Goal: Task Accomplishment & Management: Complete application form

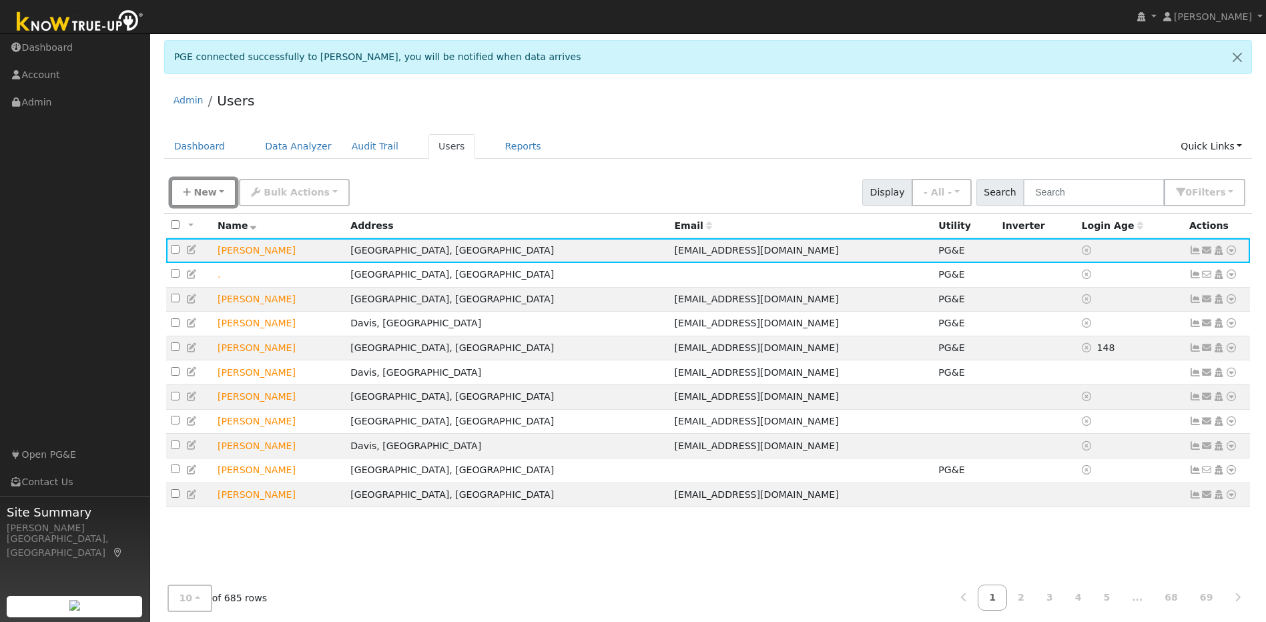
click at [210, 194] on span "New" at bounding box center [205, 192] width 23 height 11
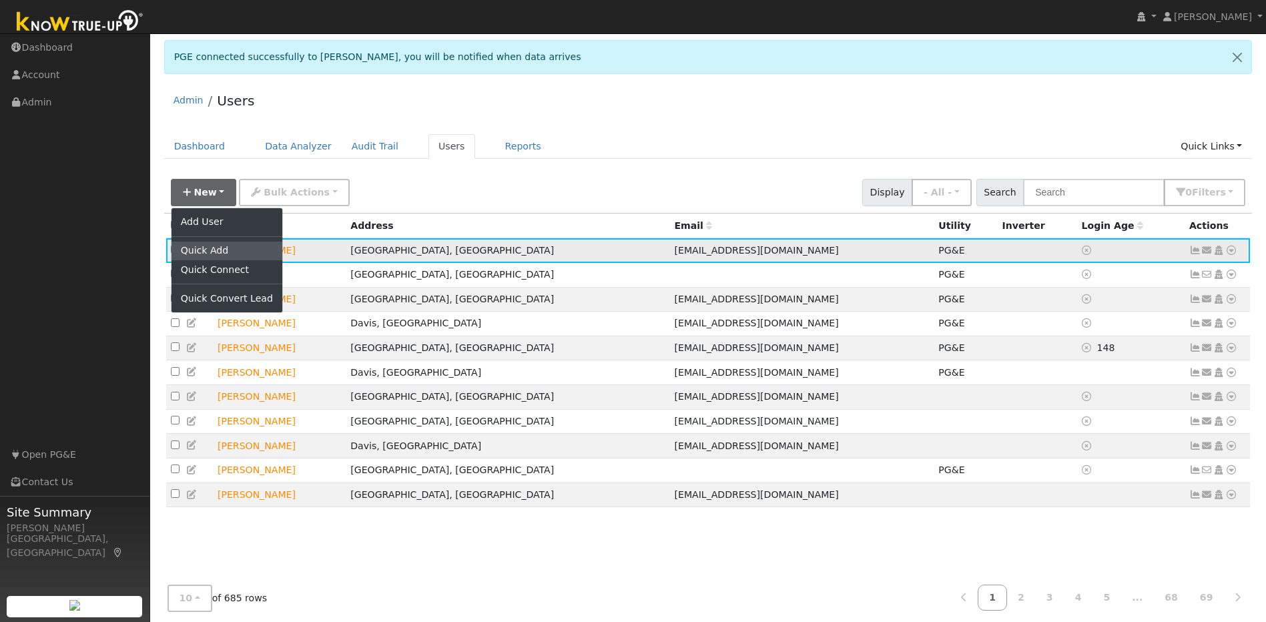
click at [226, 252] on link "Quick Add" at bounding box center [227, 251] width 111 height 19
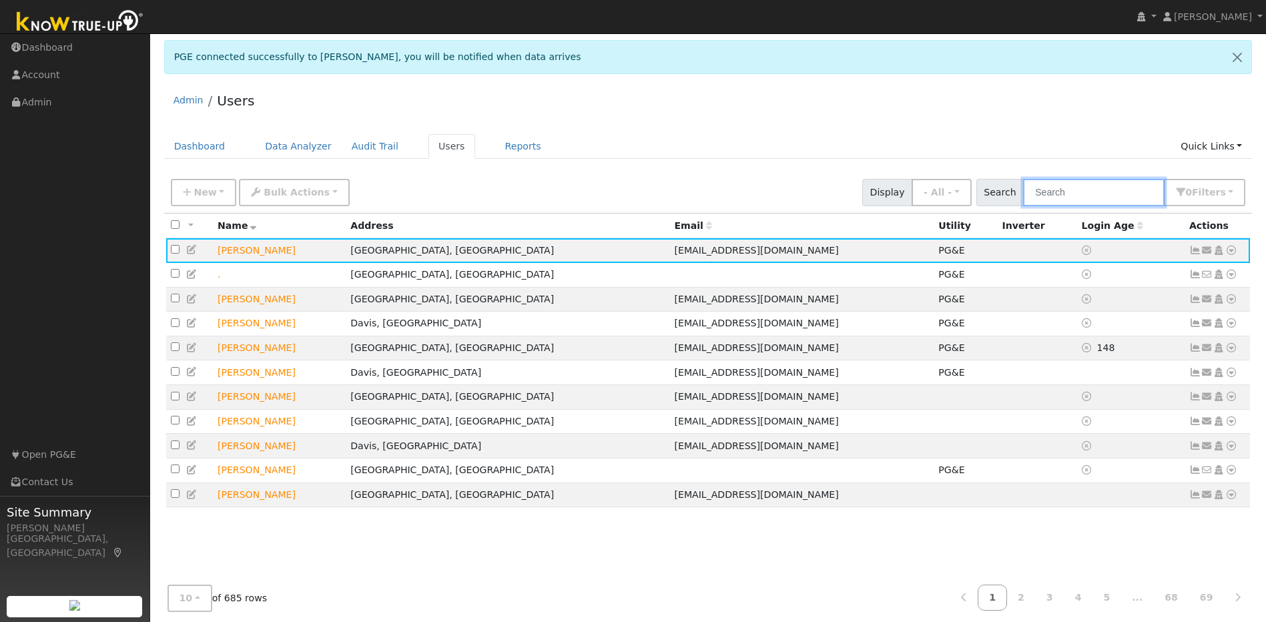
click at [1091, 194] on input "text" at bounding box center [1093, 192] width 141 height 27
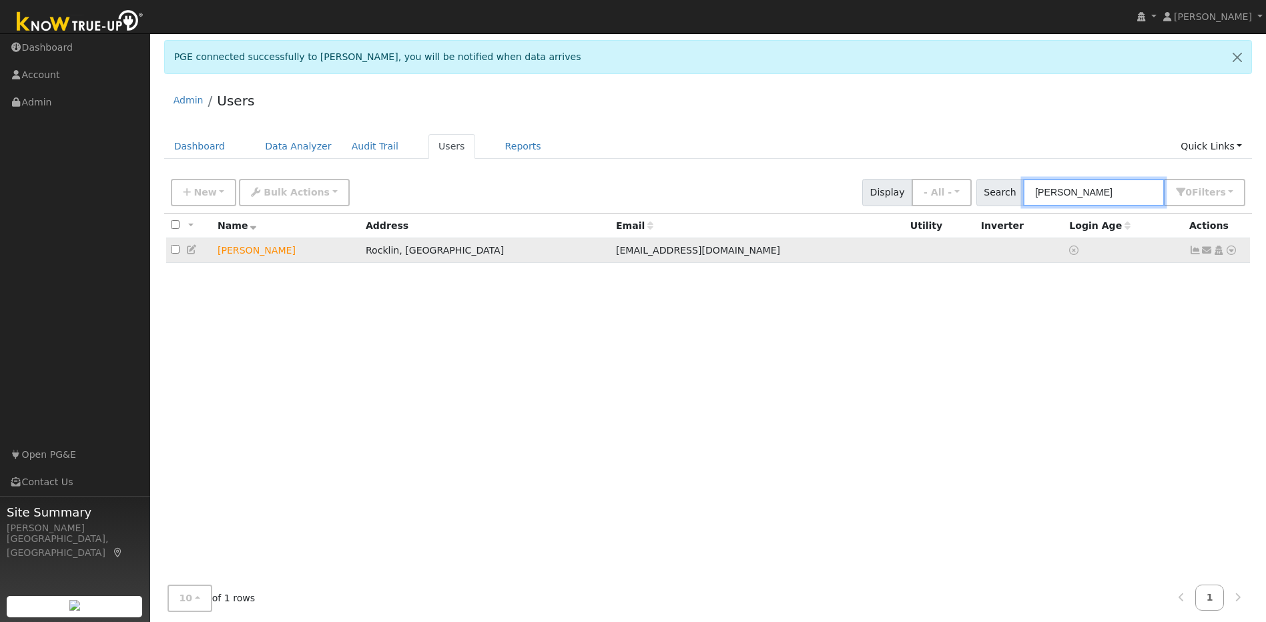
type input "chaithra"
click at [1232, 255] on icon at bounding box center [1231, 250] width 12 height 9
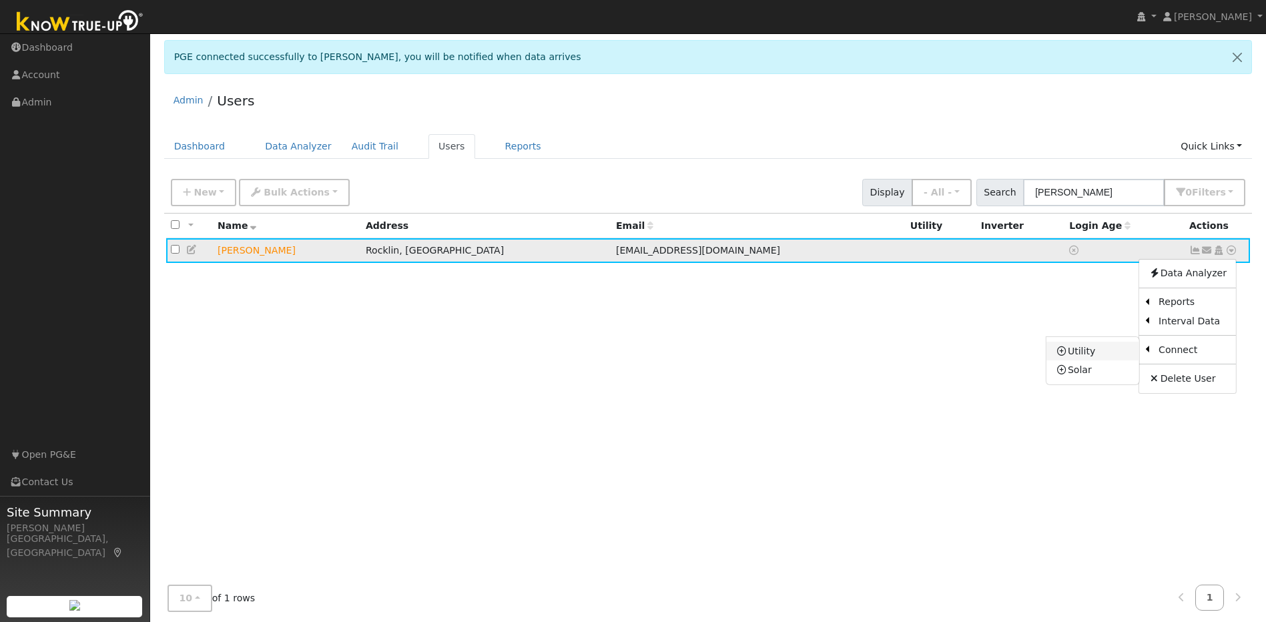
click at [1107, 351] on link "Utility" at bounding box center [1093, 351] width 93 height 19
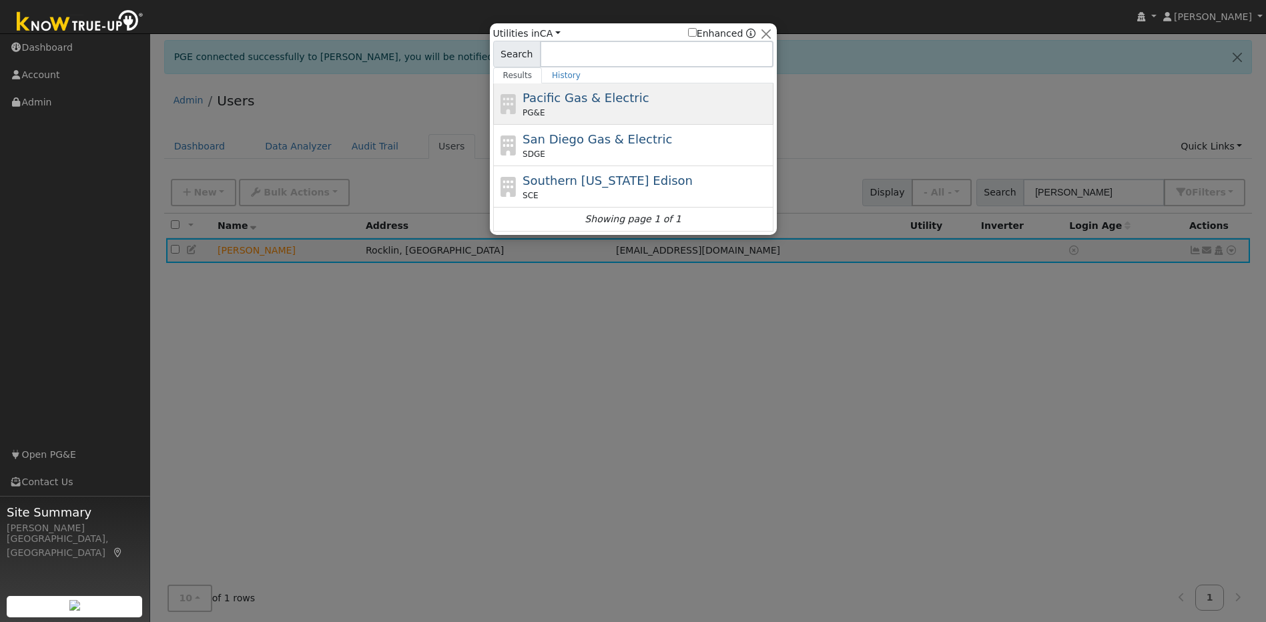
click at [638, 107] on div "PG&E" at bounding box center [647, 113] width 248 height 12
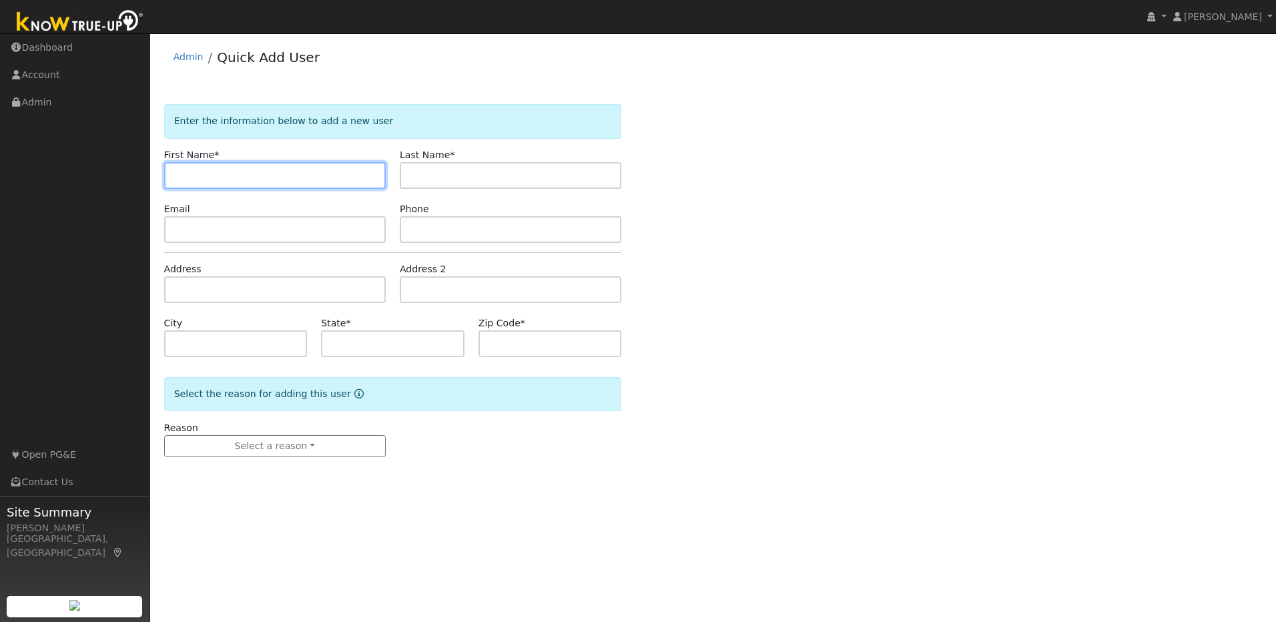
paste input "[PERSON_NAME]"
type input "[PERSON_NAME]"
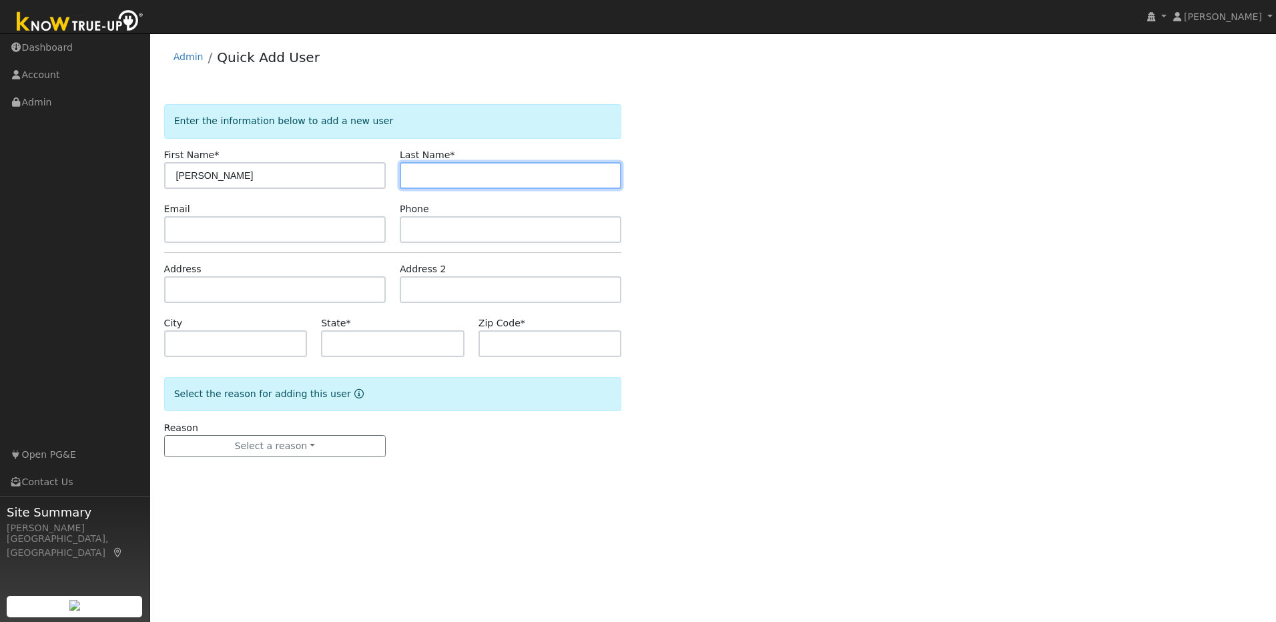
paste input "Prasad"
type input "Prasad"
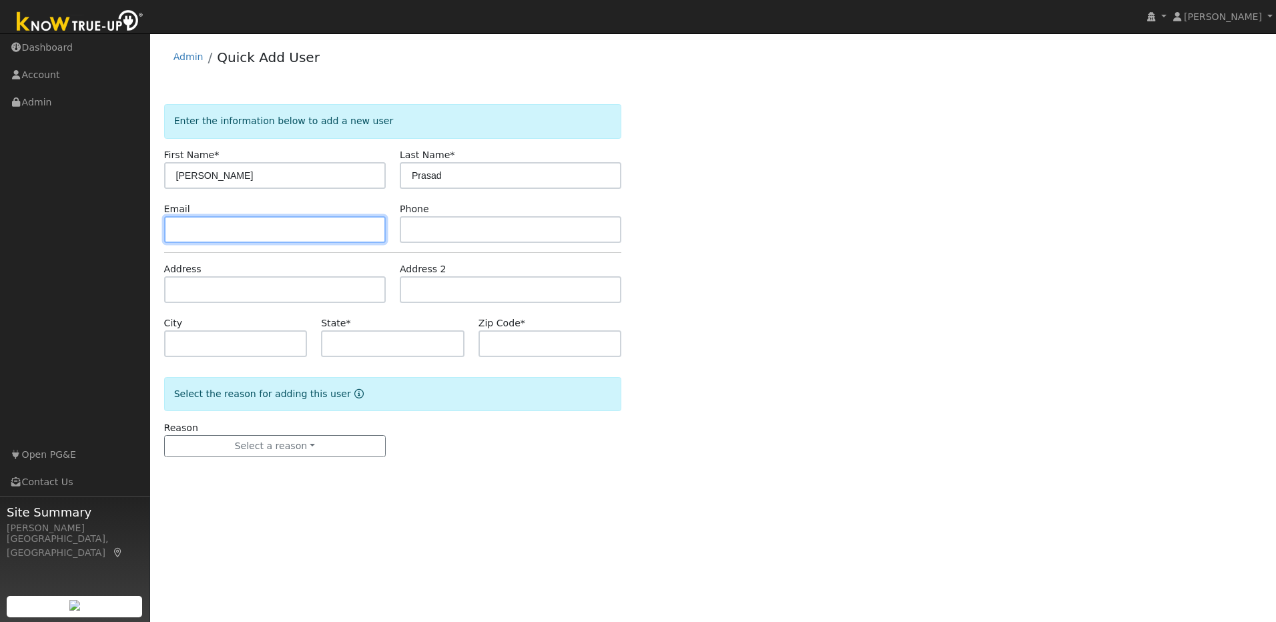
click at [276, 229] on input "text" at bounding box center [275, 229] width 222 height 27
paste input "[EMAIL_ADDRESS][DOMAIN_NAME]"
type input "[EMAIL_ADDRESS][DOMAIN_NAME]"
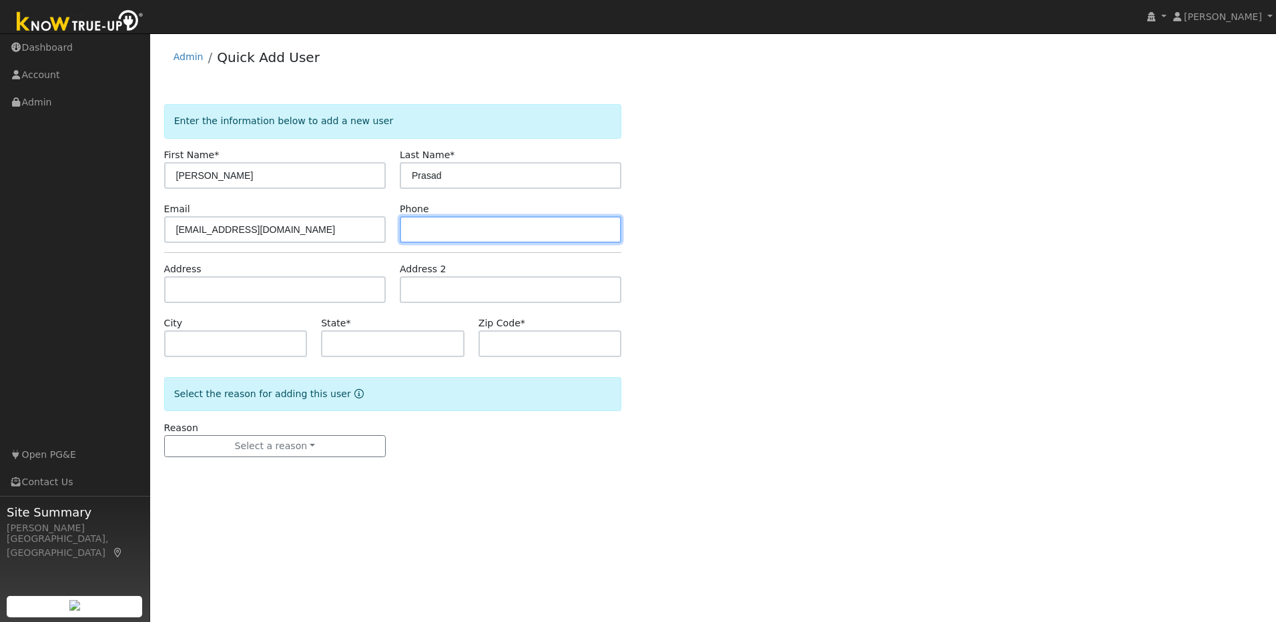
click at [453, 232] on input "text" at bounding box center [511, 229] width 222 height 27
paste input "619-508-6265"
type input "619-508-6265"
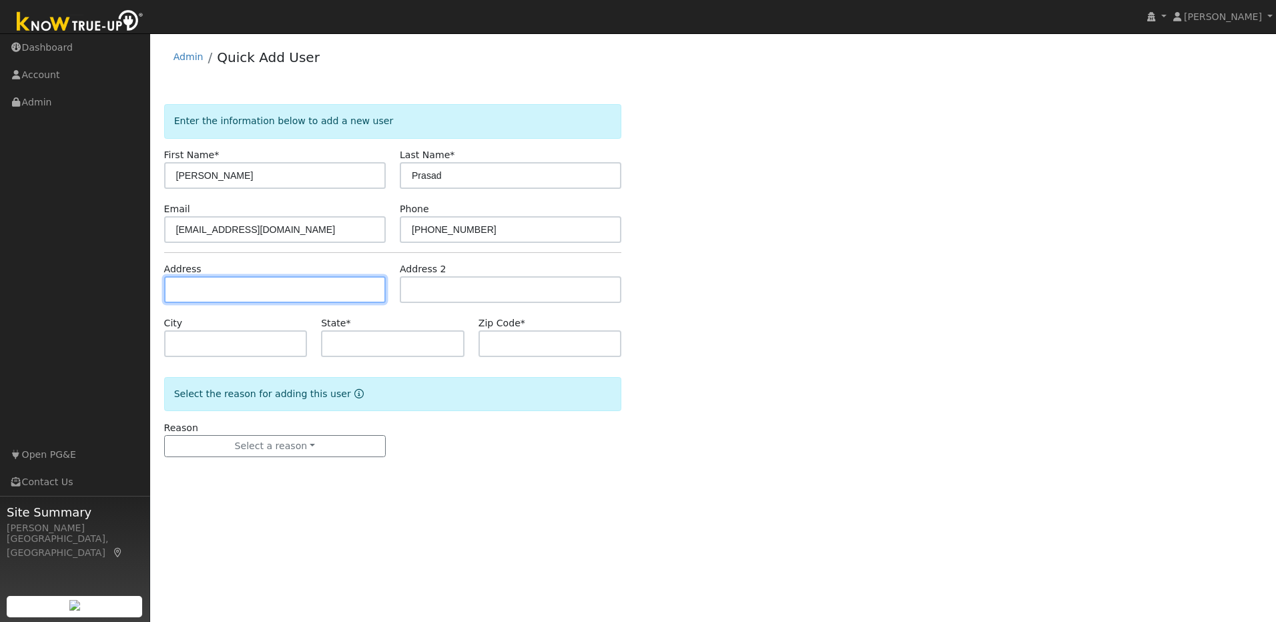
click at [295, 294] on input "text" at bounding box center [275, 289] width 222 height 27
paste input "3191 Black Oak Dr."
type input "3191 Black Oak Drive"
type input "Rocklin"
type input "CA"
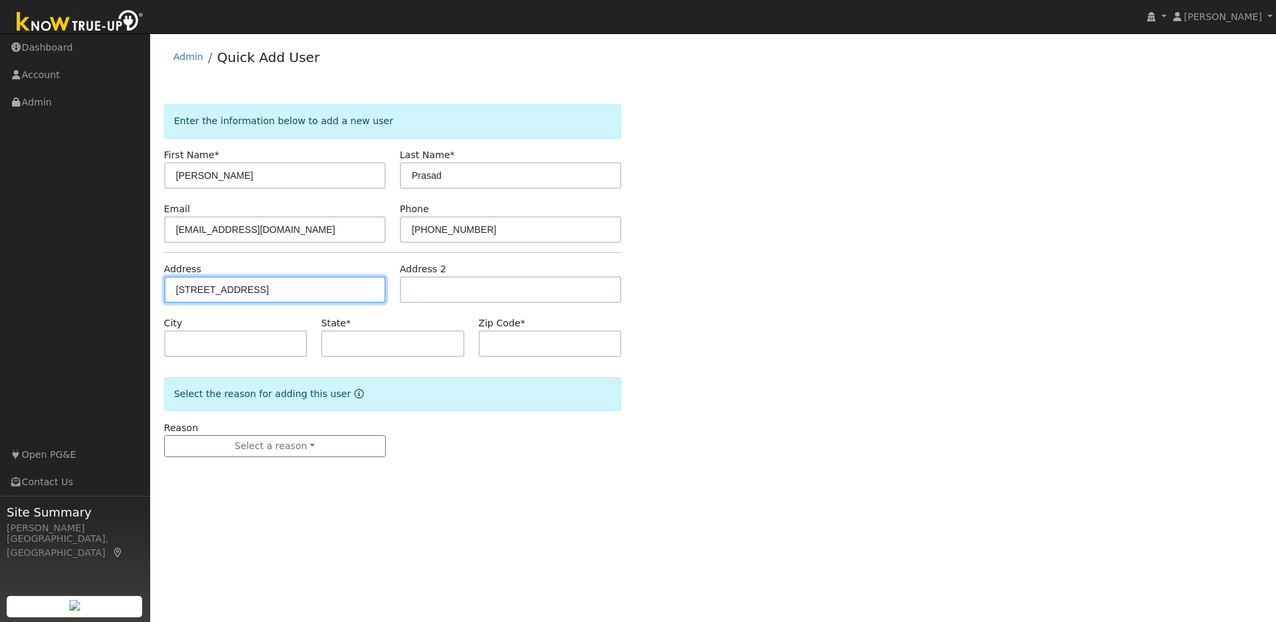
type input "95765"
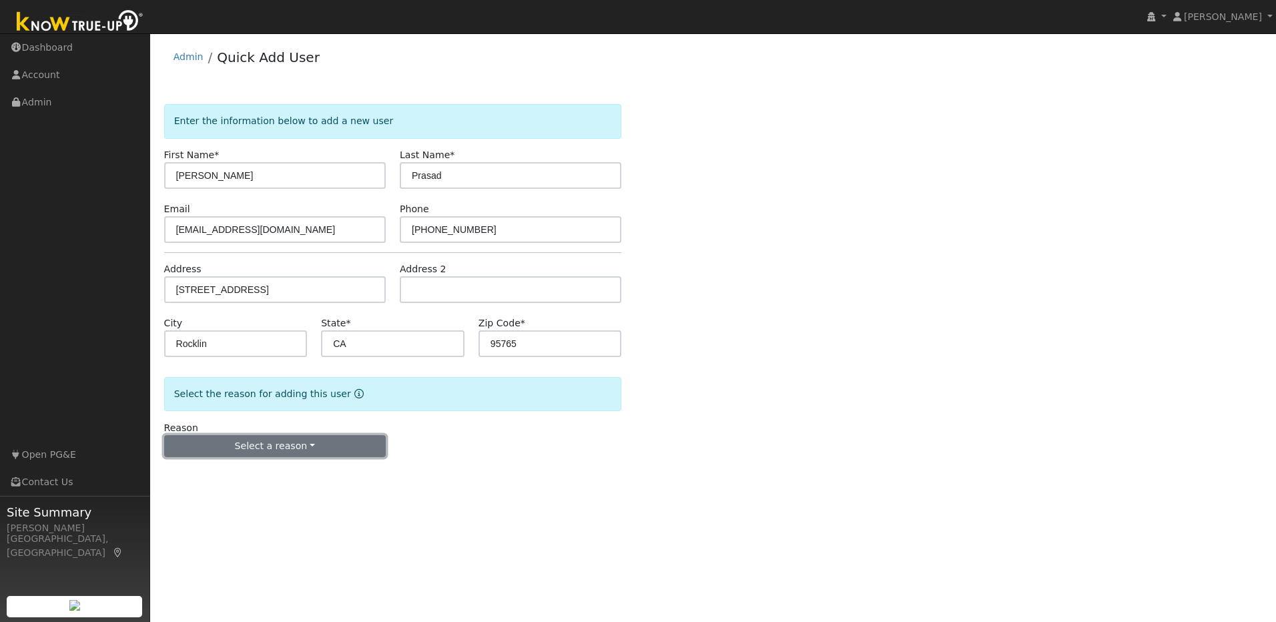
click at [332, 450] on button "Select a reason" at bounding box center [275, 446] width 222 height 23
click at [250, 477] on link "New lead" at bounding box center [239, 474] width 148 height 19
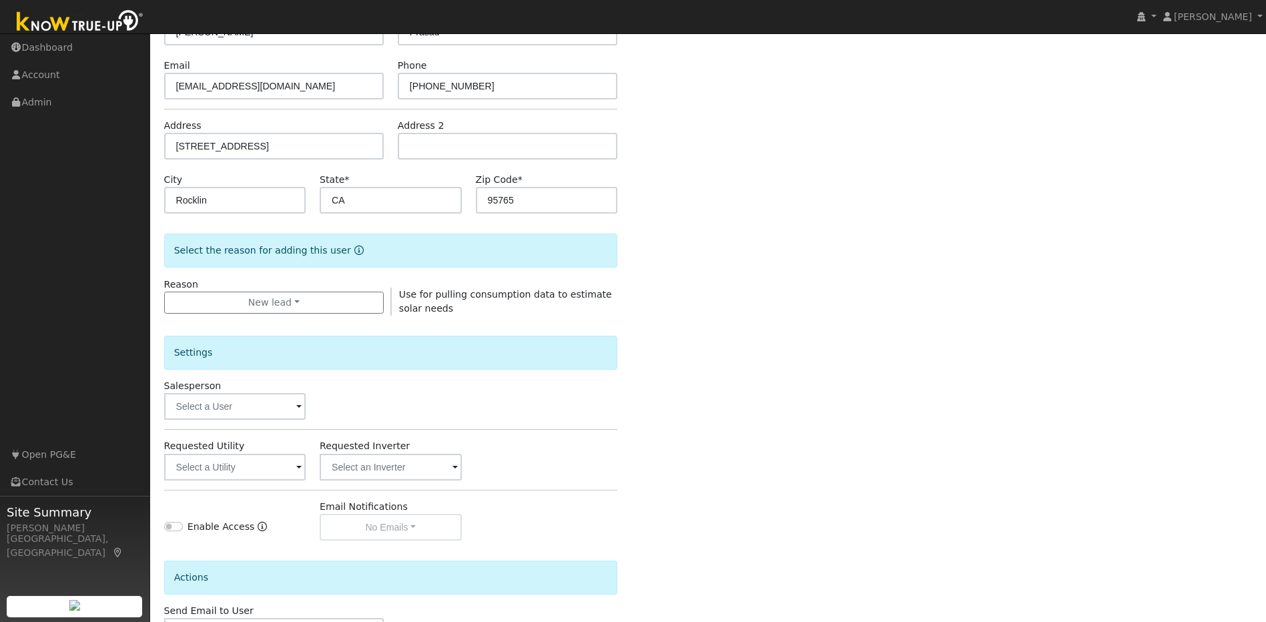
scroll to position [242, 0]
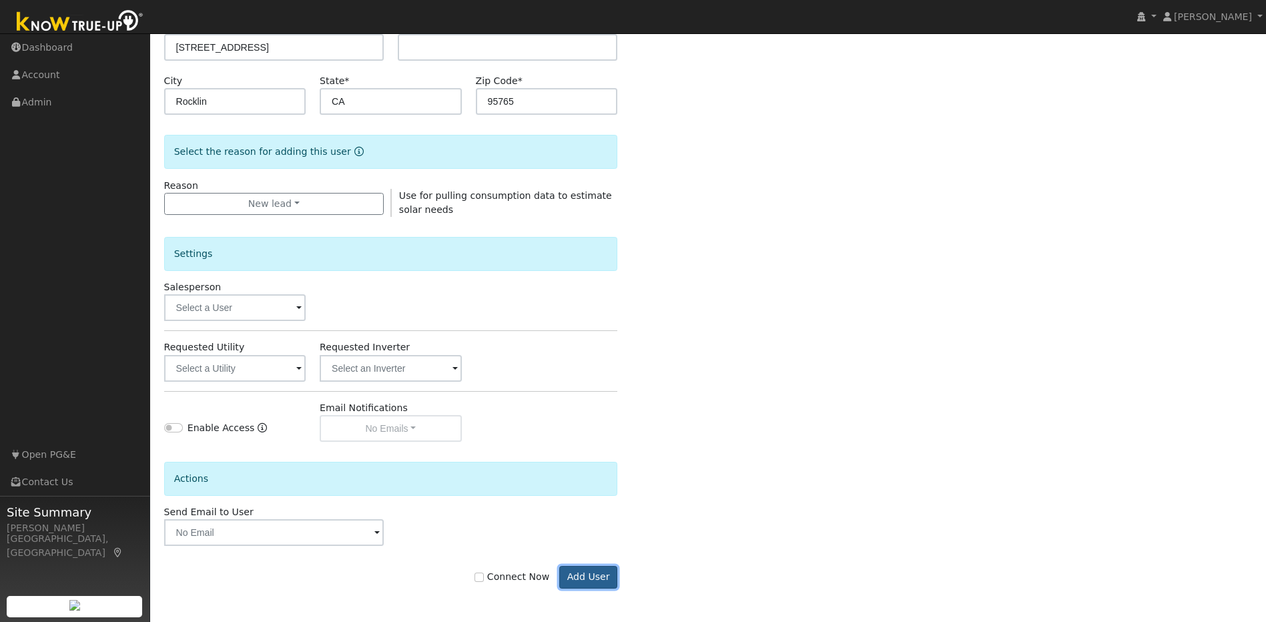
click at [591, 583] on button "Add User" at bounding box center [588, 577] width 58 height 23
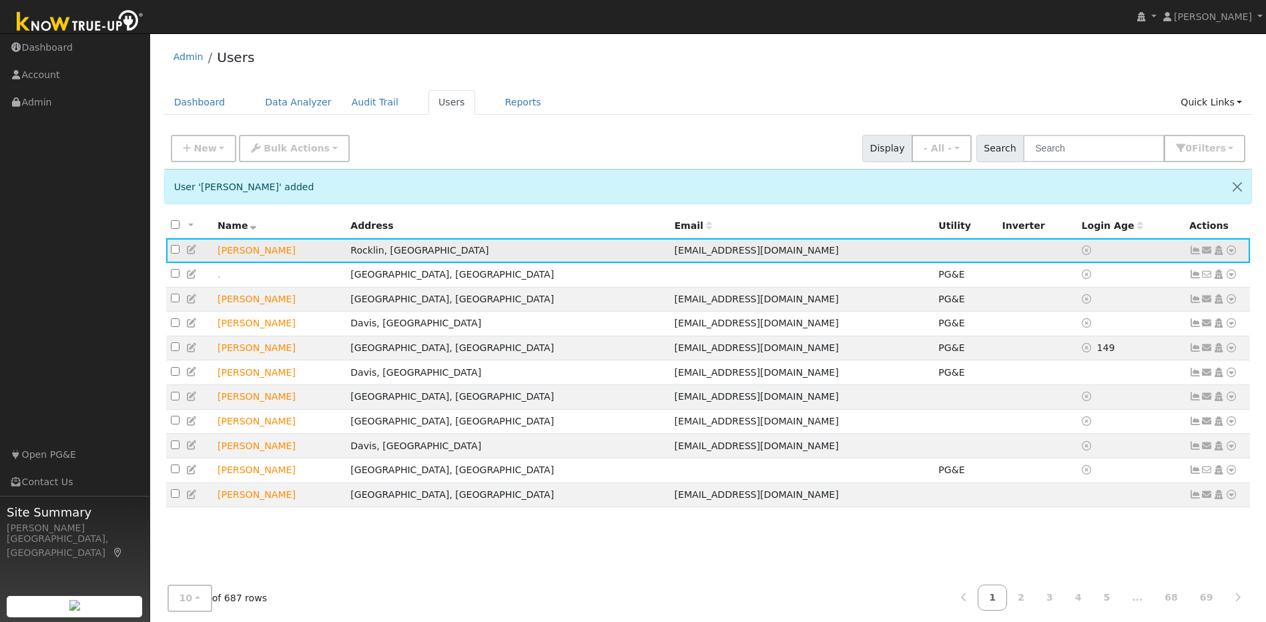
click at [189, 253] on icon at bounding box center [192, 249] width 12 height 9
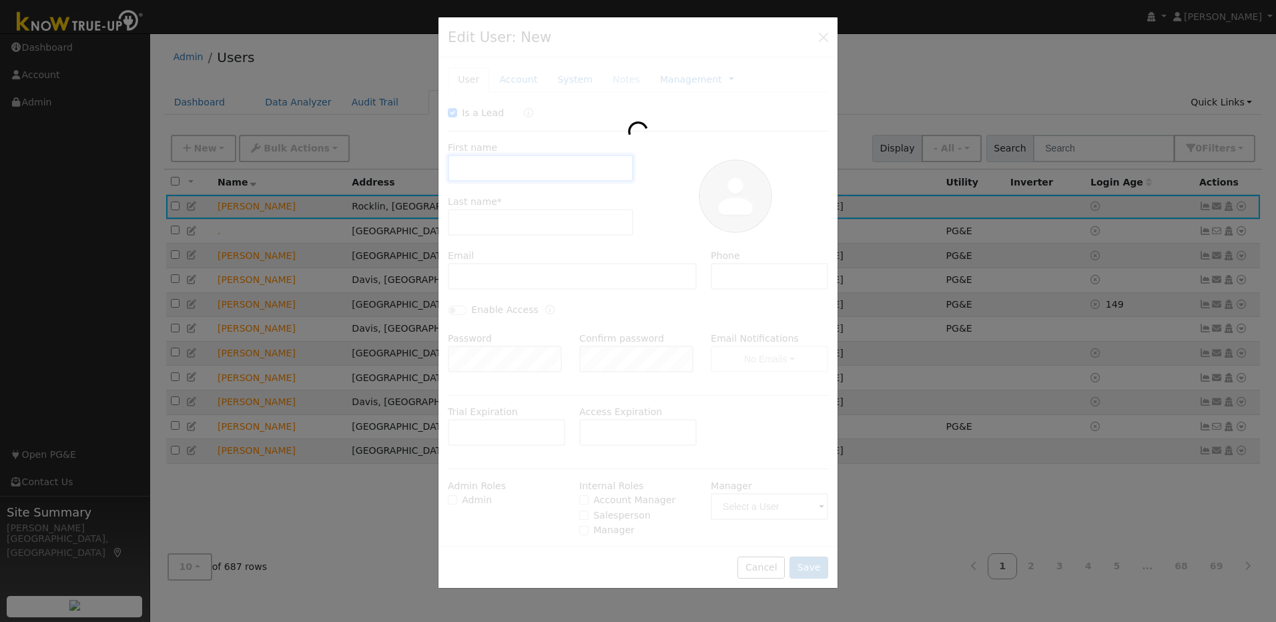
checkbox input "true"
type input "[PERSON_NAME]"
type input "Prasad"
type input "[EMAIL_ADDRESS][DOMAIN_NAME]"
type input "619-508-6265"
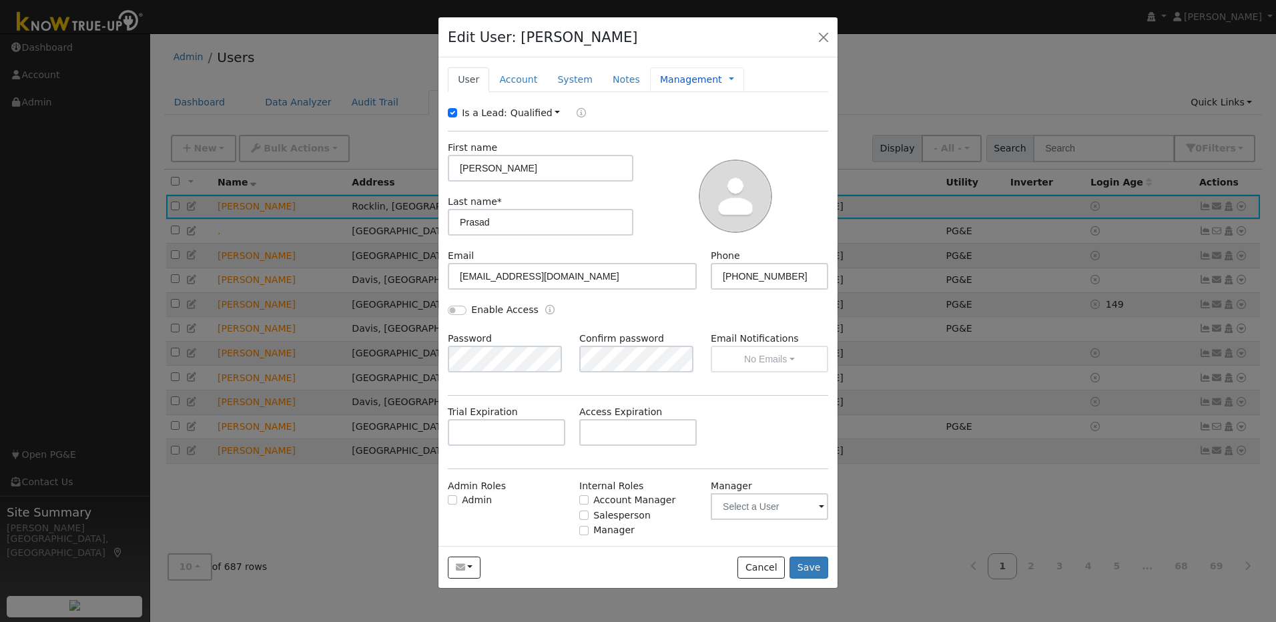
click at [681, 83] on link "Management" at bounding box center [691, 80] width 62 height 14
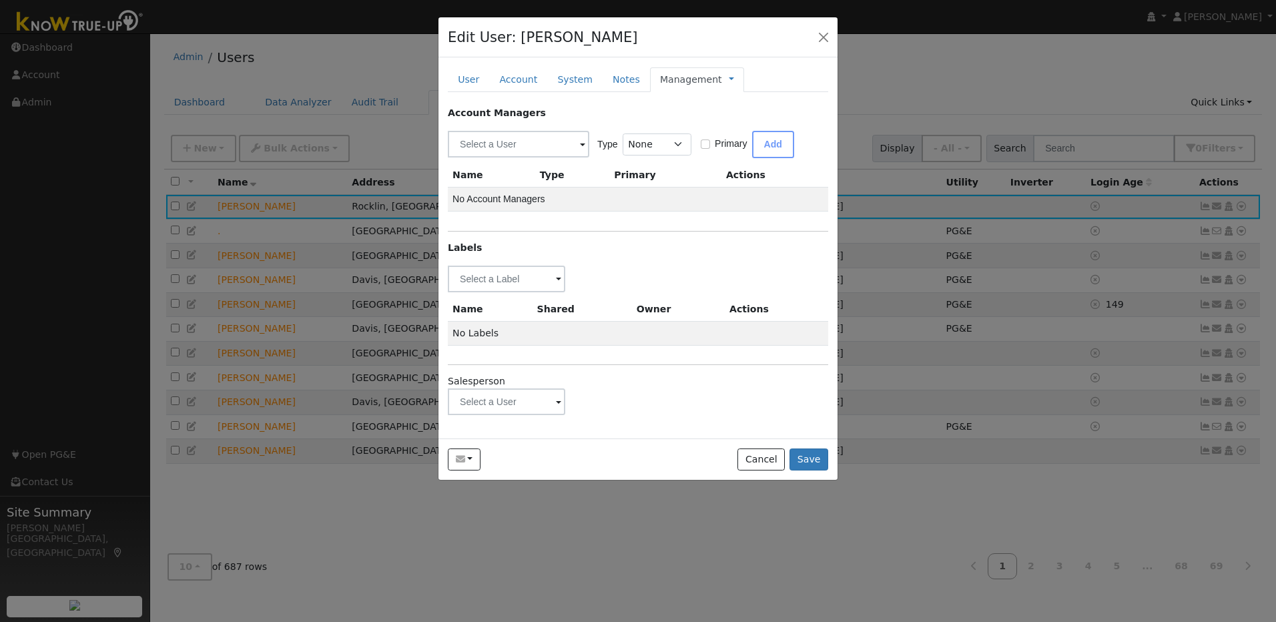
click at [556, 404] on span at bounding box center [558, 402] width 5 height 15
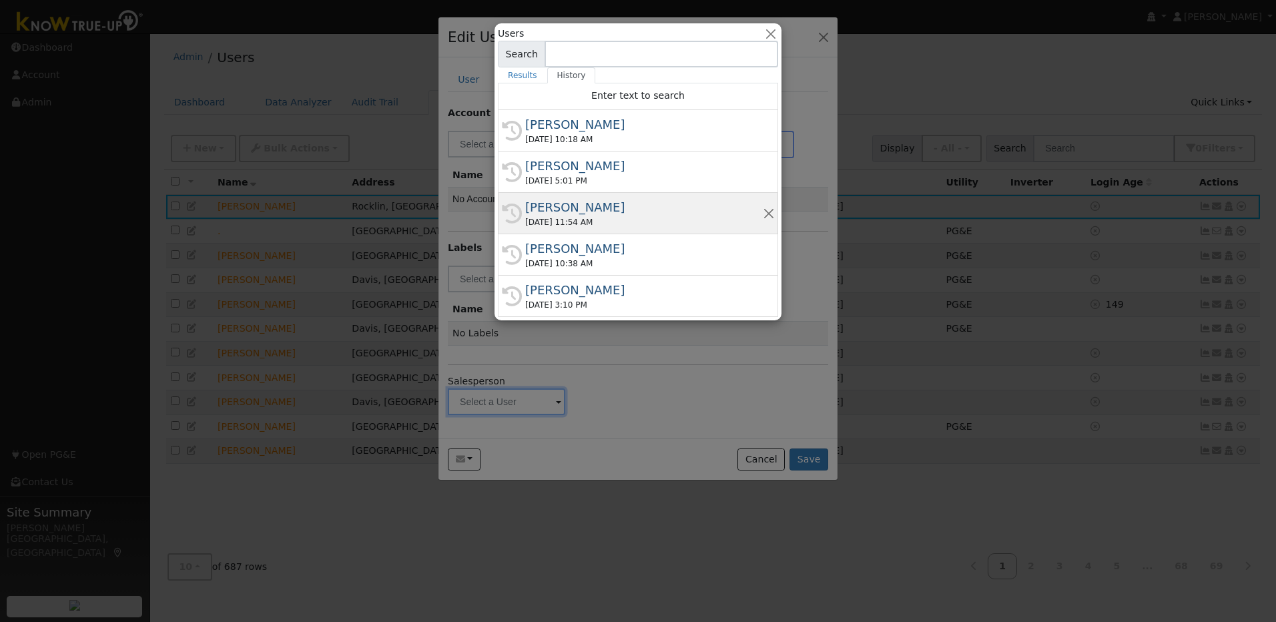
click at [597, 206] on div "Matt Bilyeu" at bounding box center [644, 207] width 238 height 18
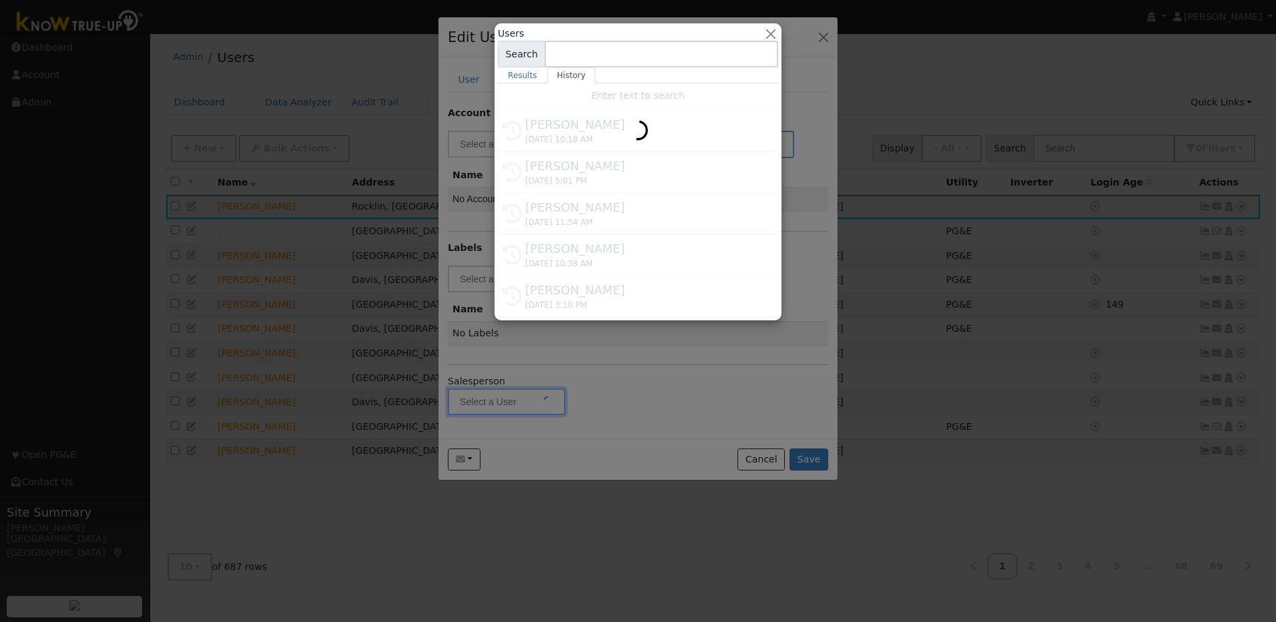
type input "Matt Bilyeu"
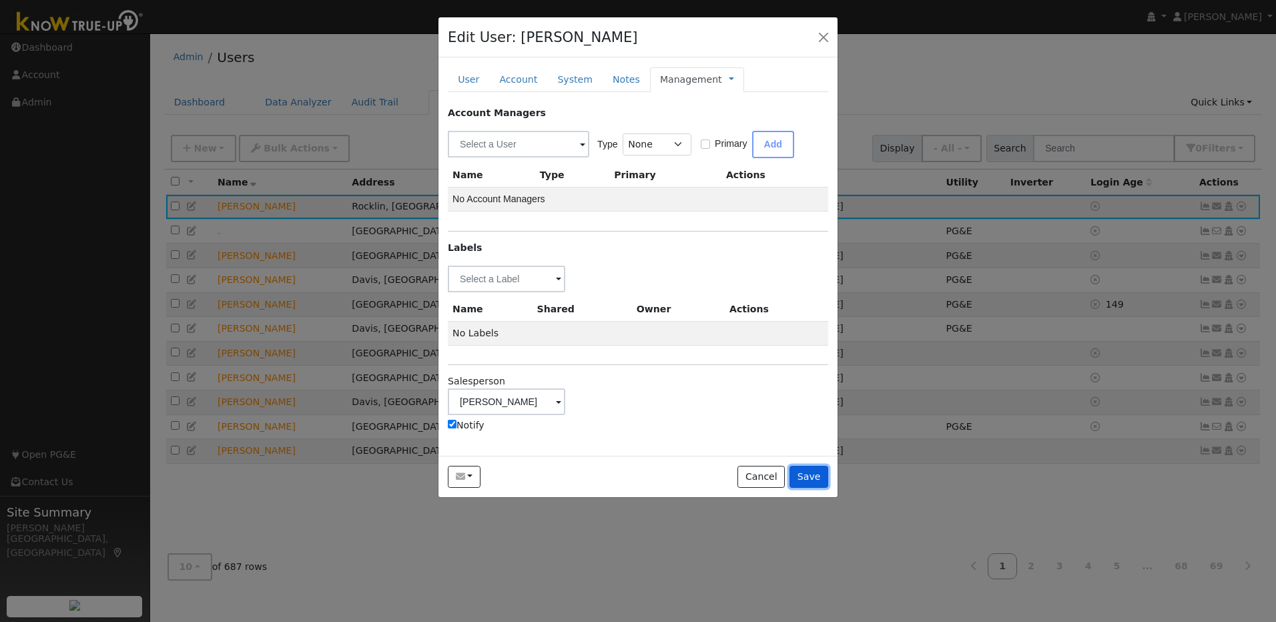
click at [819, 480] on button "Save" at bounding box center [809, 477] width 39 height 23
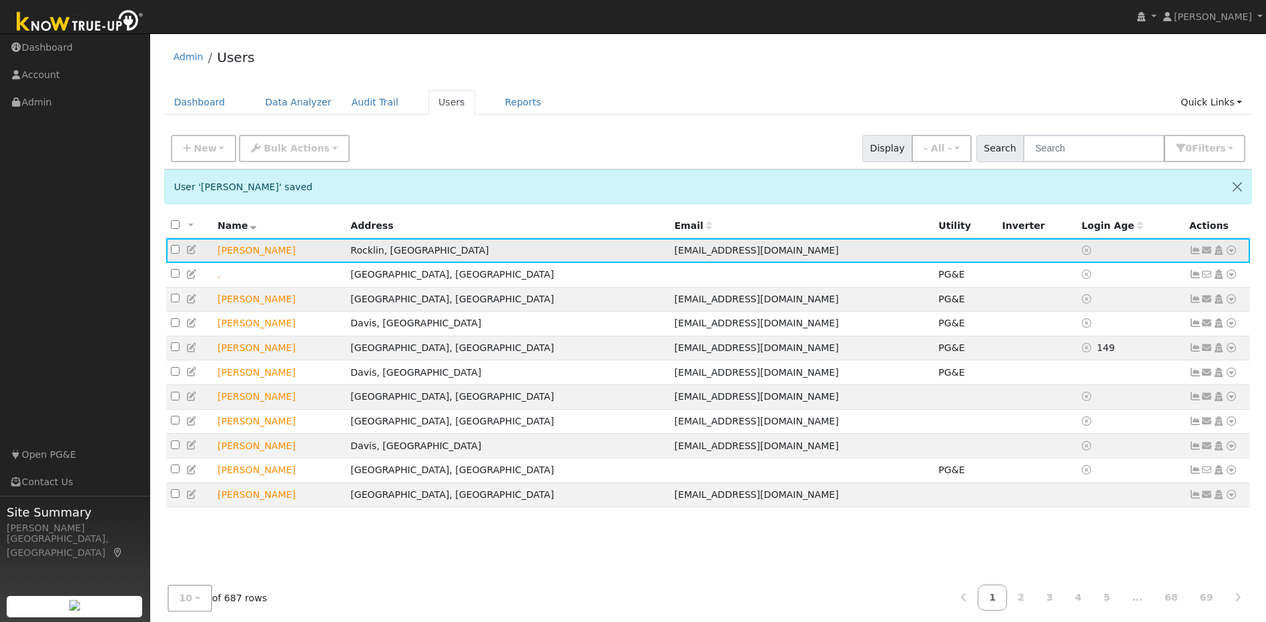
click at [1226, 253] on icon at bounding box center [1231, 250] width 12 height 9
click at [1085, 349] on link "Utility" at bounding box center [1093, 351] width 93 height 19
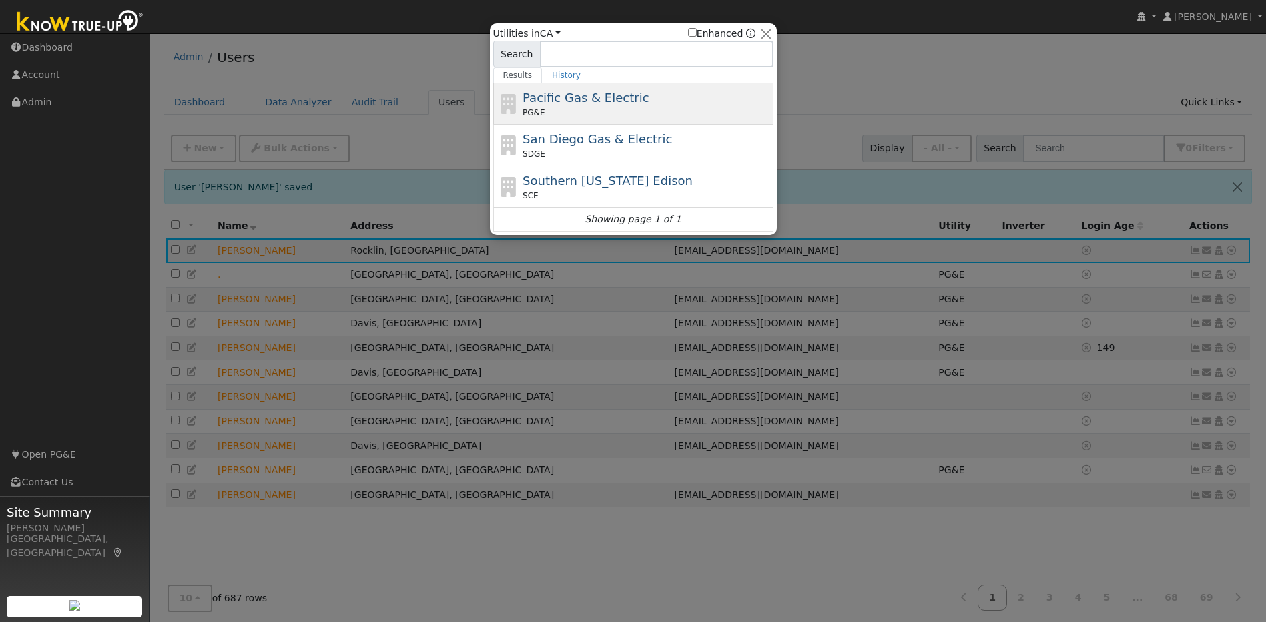
click at [596, 103] on span "Pacific Gas & Electric" at bounding box center [586, 98] width 126 height 14
